Goal: Check status

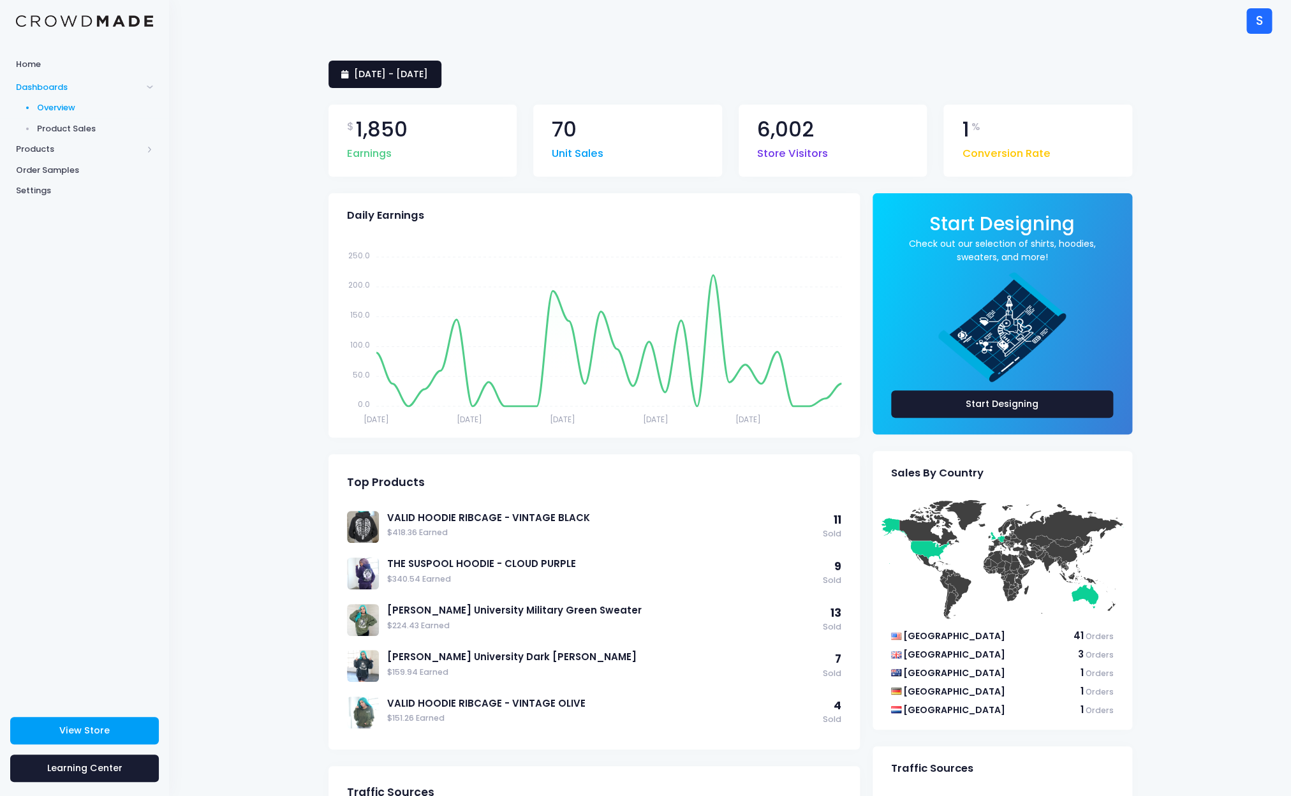
click at [428, 78] on span "[DATE] - [DATE]" at bounding box center [391, 74] width 74 height 13
click at [397, 191] on li "This Month" at bounding box center [384, 191] width 112 height 21
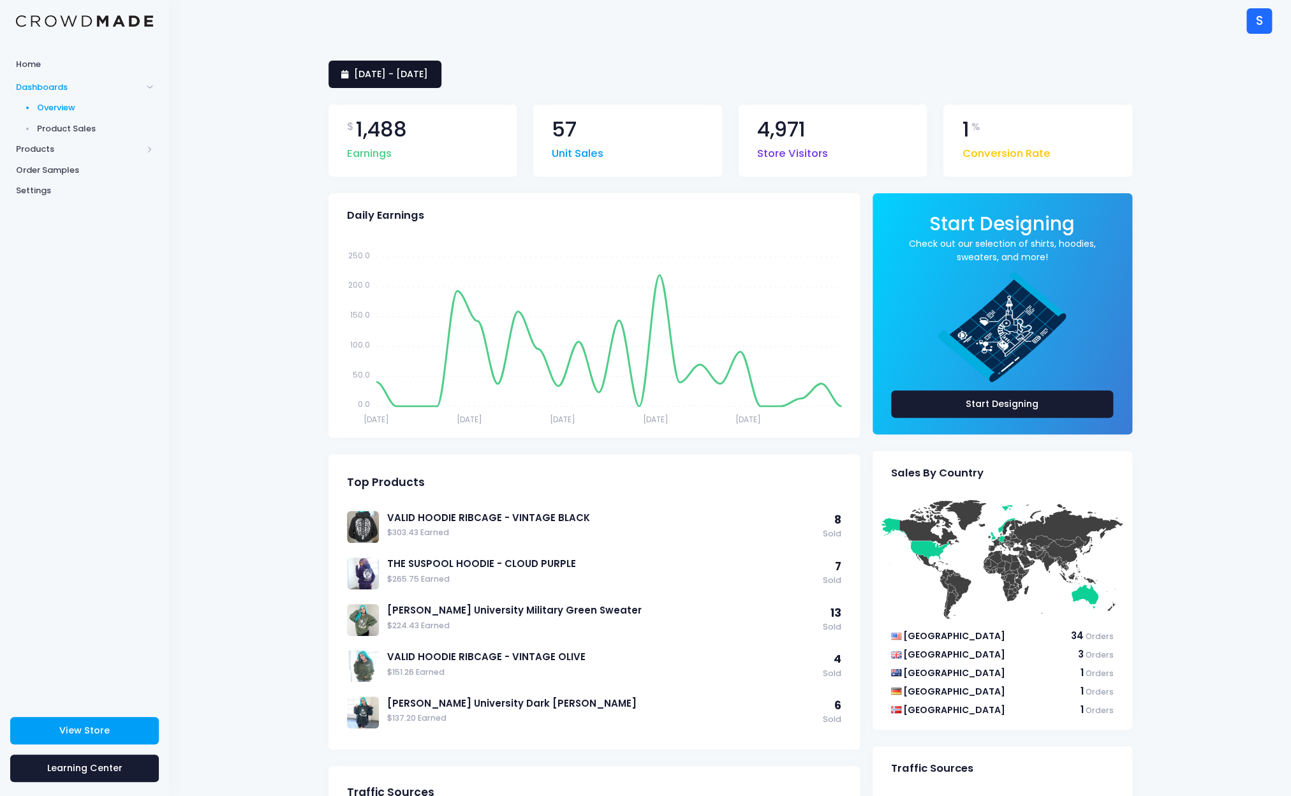
click at [390, 72] on span "[DATE] - [DATE]" at bounding box center [391, 74] width 74 height 13
click at [403, 281] on li "This Year" at bounding box center [384, 275] width 112 height 21
